Goal: Check status

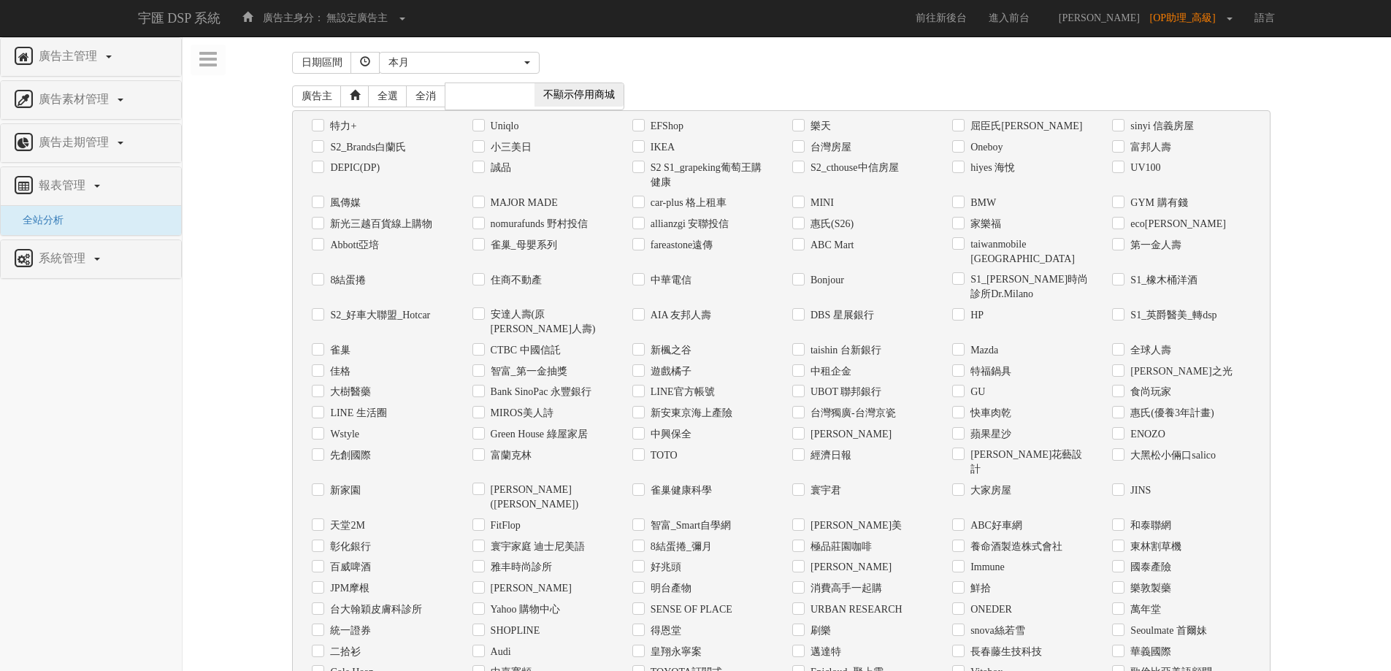
click at [492, 131] on label "Uniqlo" at bounding box center [503, 126] width 32 height 15
click at [482, 131] on input "Uniqlo" at bounding box center [476, 125] width 9 height 9
checkbox input "true"
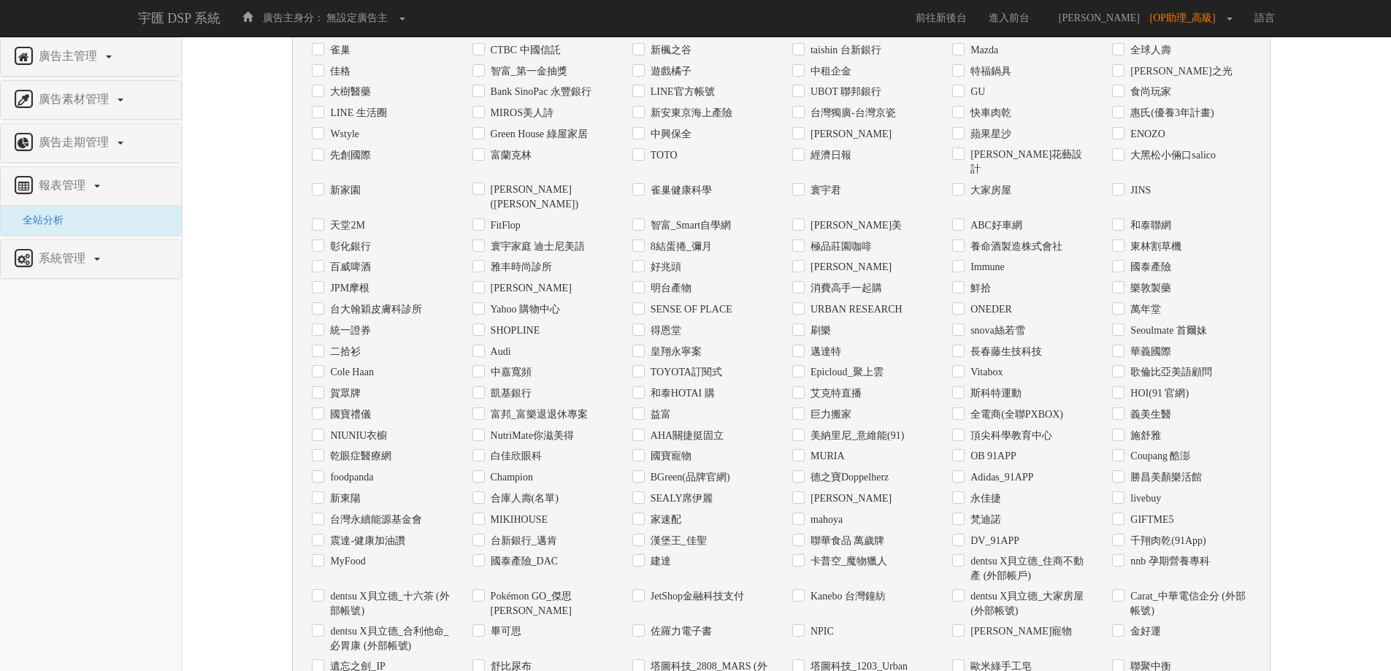
scroll to position [439, 0]
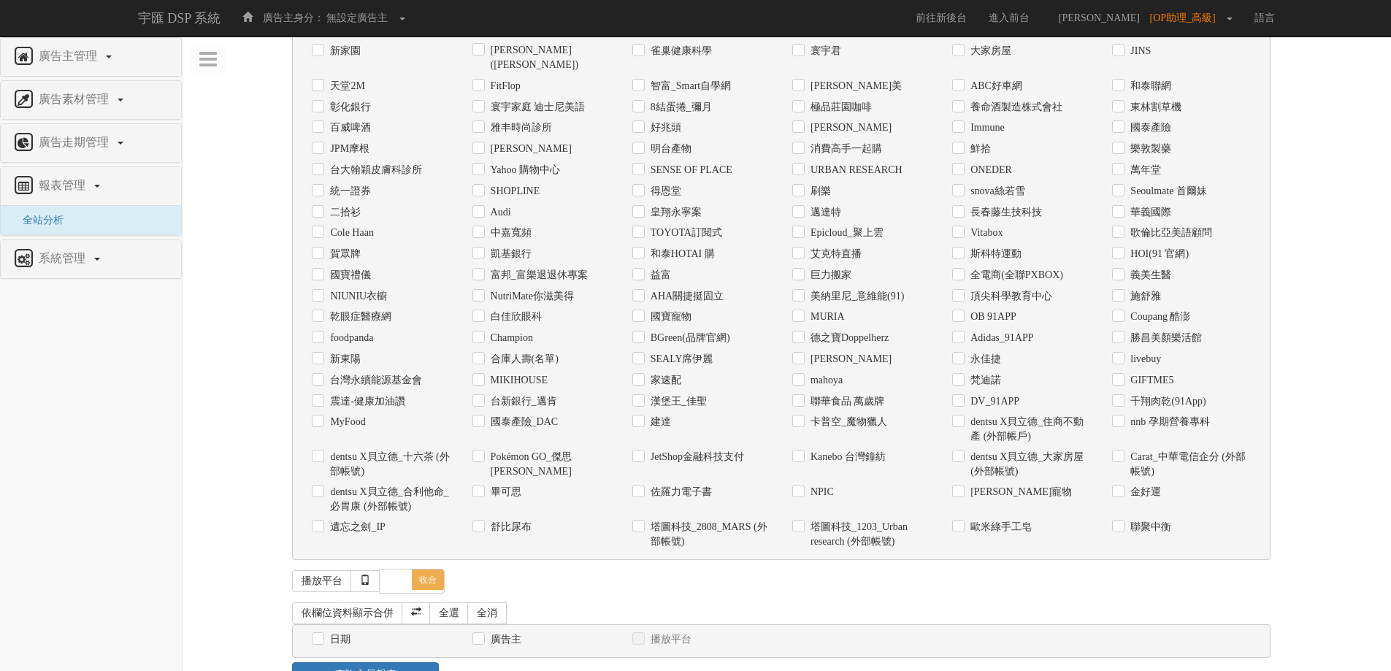
click at [341, 632] on label "日期" at bounding box center [338, 639] width 24 height 15
click at [321, 635] on input "日期" at bounding box center [316, 639] width 9 height 9
checkbox input "true"
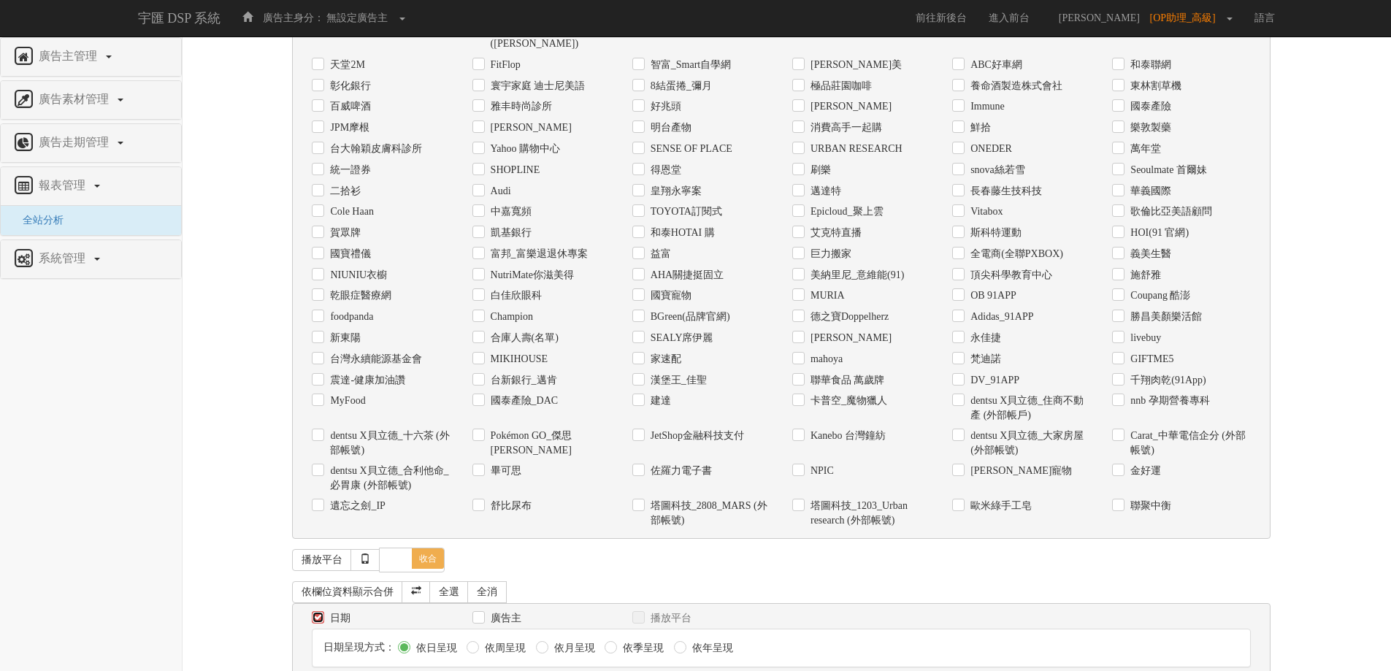
scroll to position [493, 0]
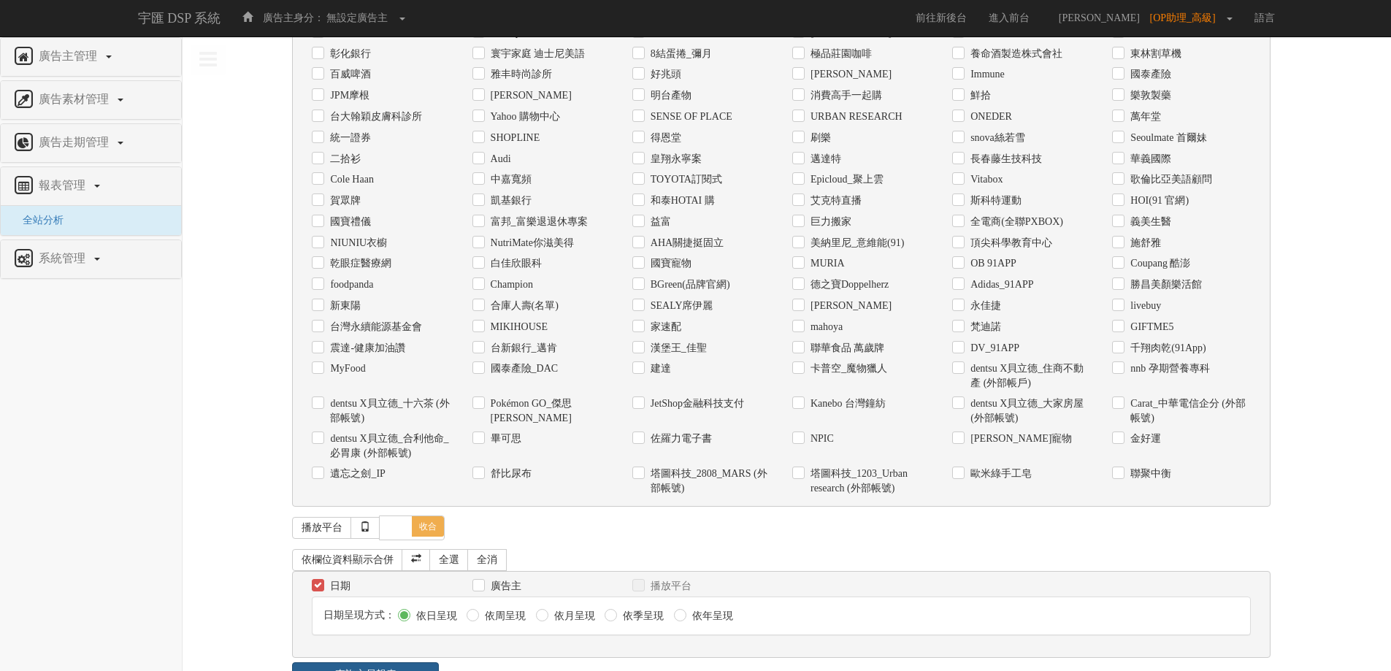
click at [369, 662] on link "查詢交易報表" at bounding box center [365, 674] width 147 height 25
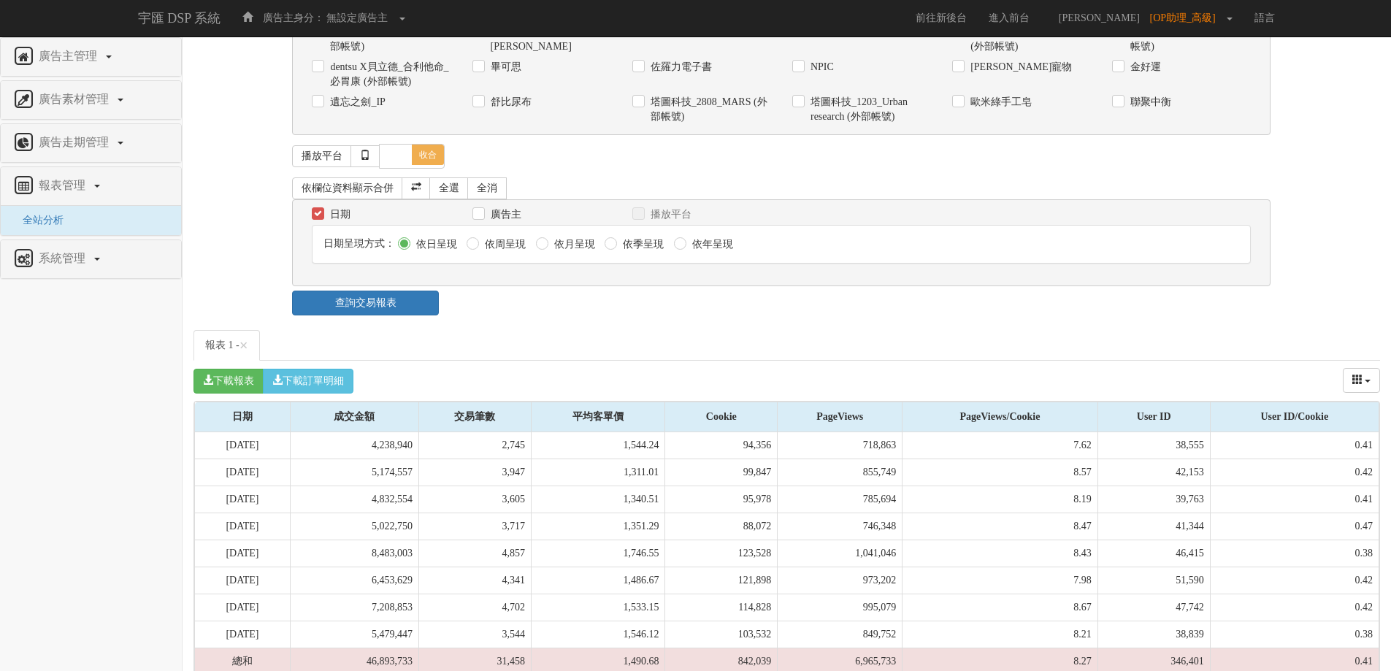
scroll to position [866, 0]
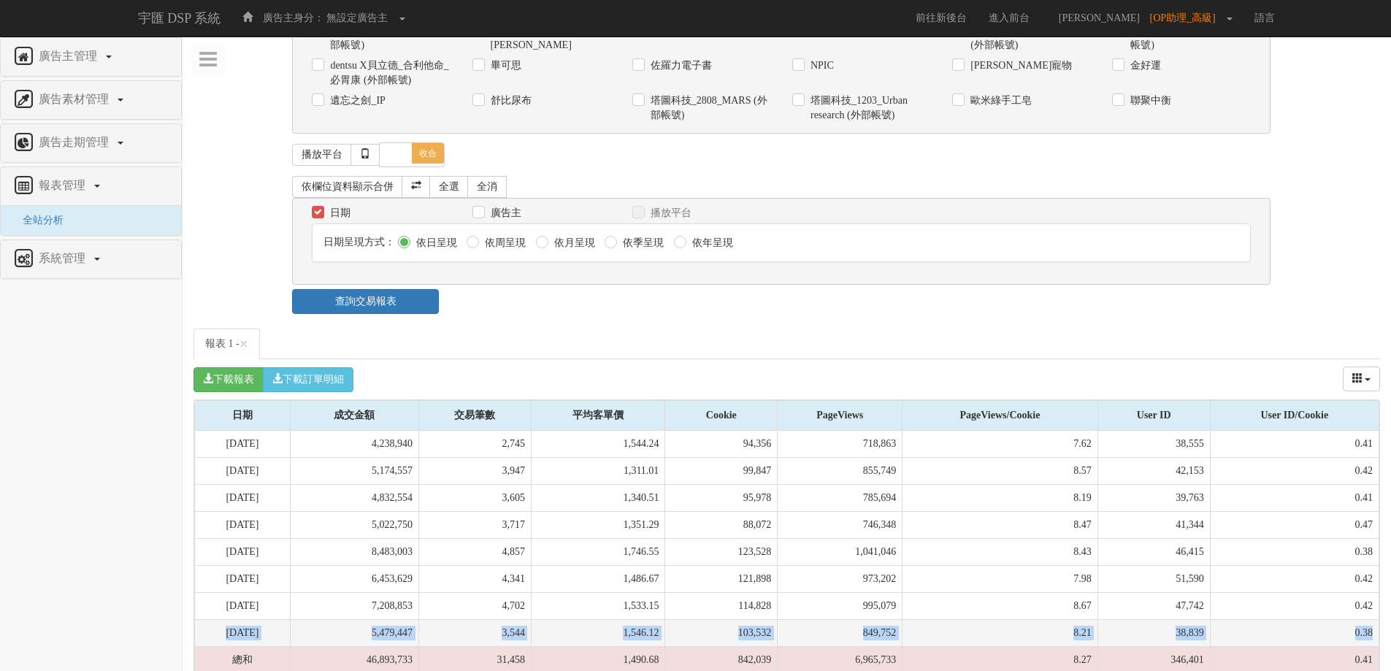
drag, startPoint x: 221, startPoint y: 588, endPoint x: 1377, endPoint y: 594, distance: 1156.2
click at [1377, 620] on tr "[DATE] 5,479,447 3,544 1,546.12 103,532 849,752 8.21 38,839 0.38" at bounding box center [787, 633] width 1184 height 27
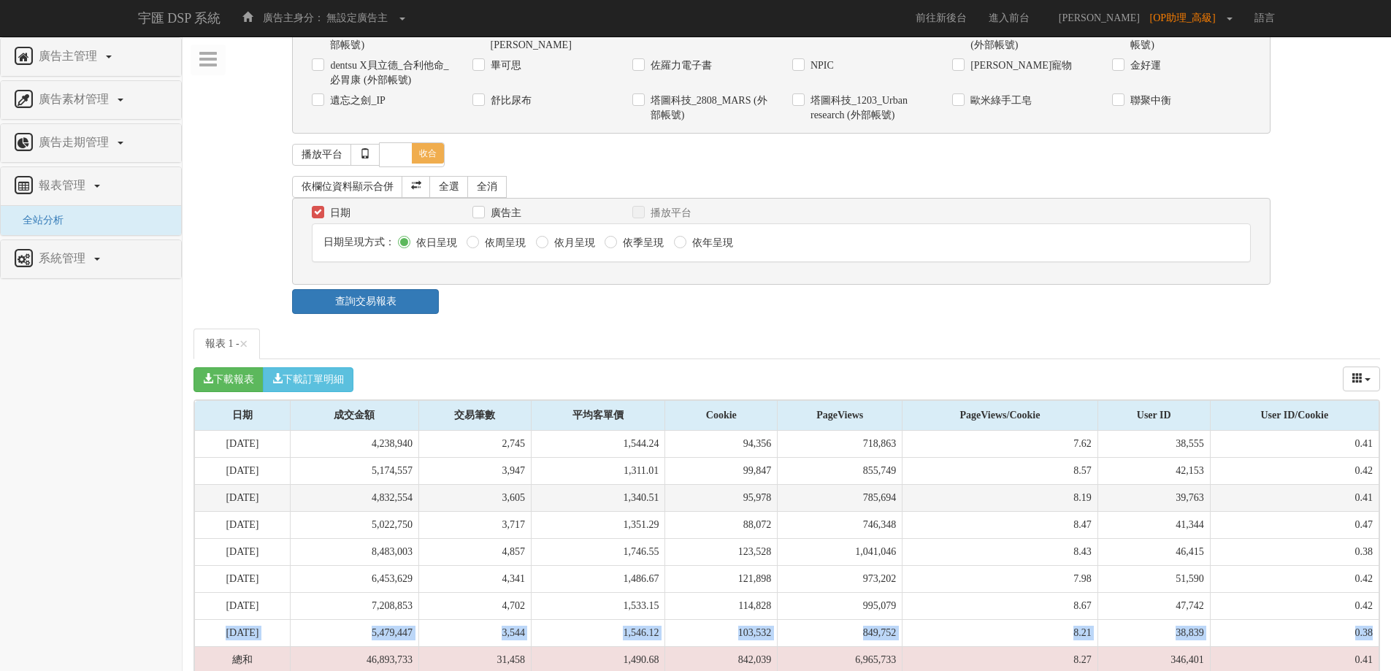
copy tr "[DATE] 5,479,447 3,544 1,546.12 103,532 849,752 8.21 38,839 0.38"
